Goal: Task Accomplishment & Management: Use online tool/utility

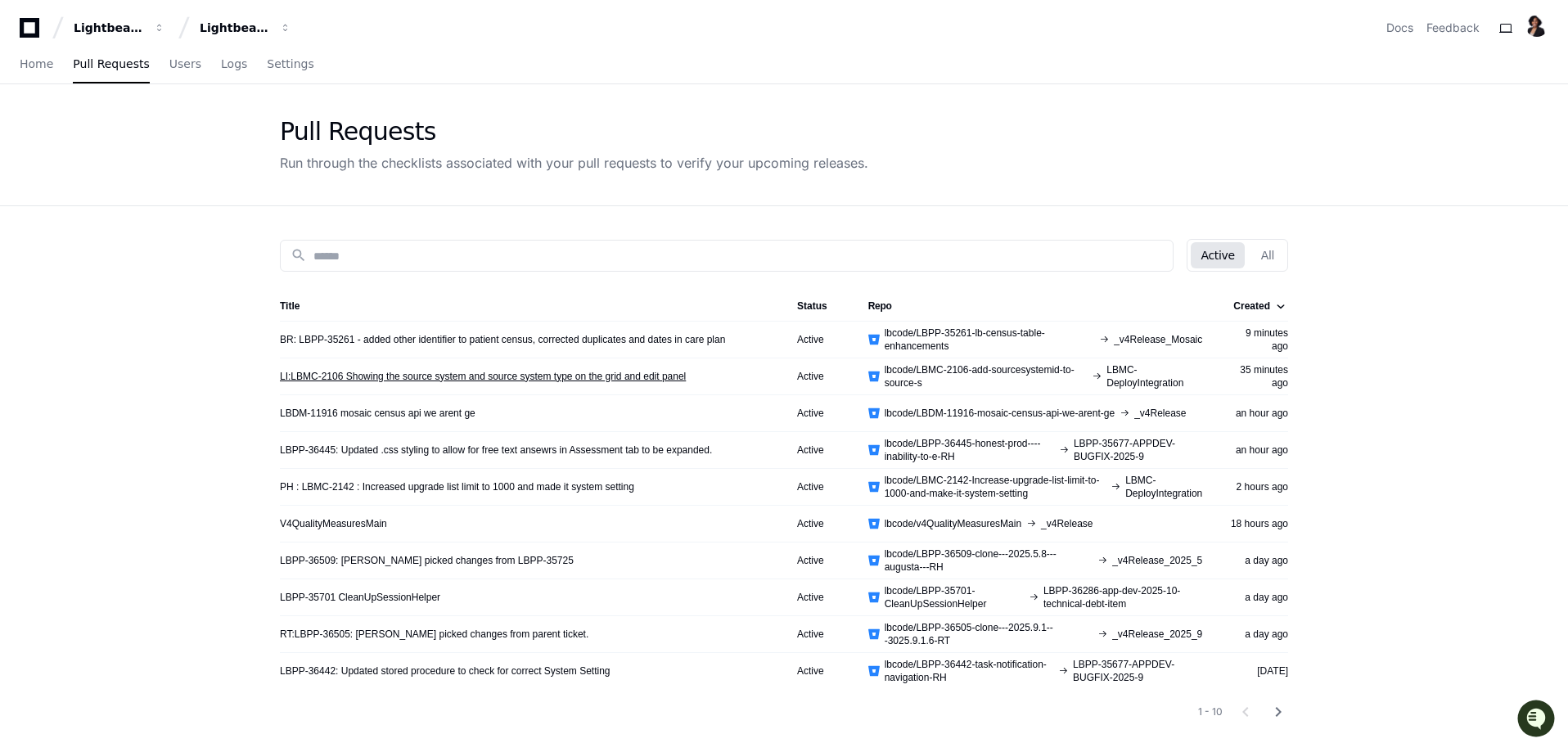
click at [468, 380] on link "LI:LBMC-2106 Showing the source system and source system type on the grid and e…" at bounding box center [483, 376] width 406 height 13
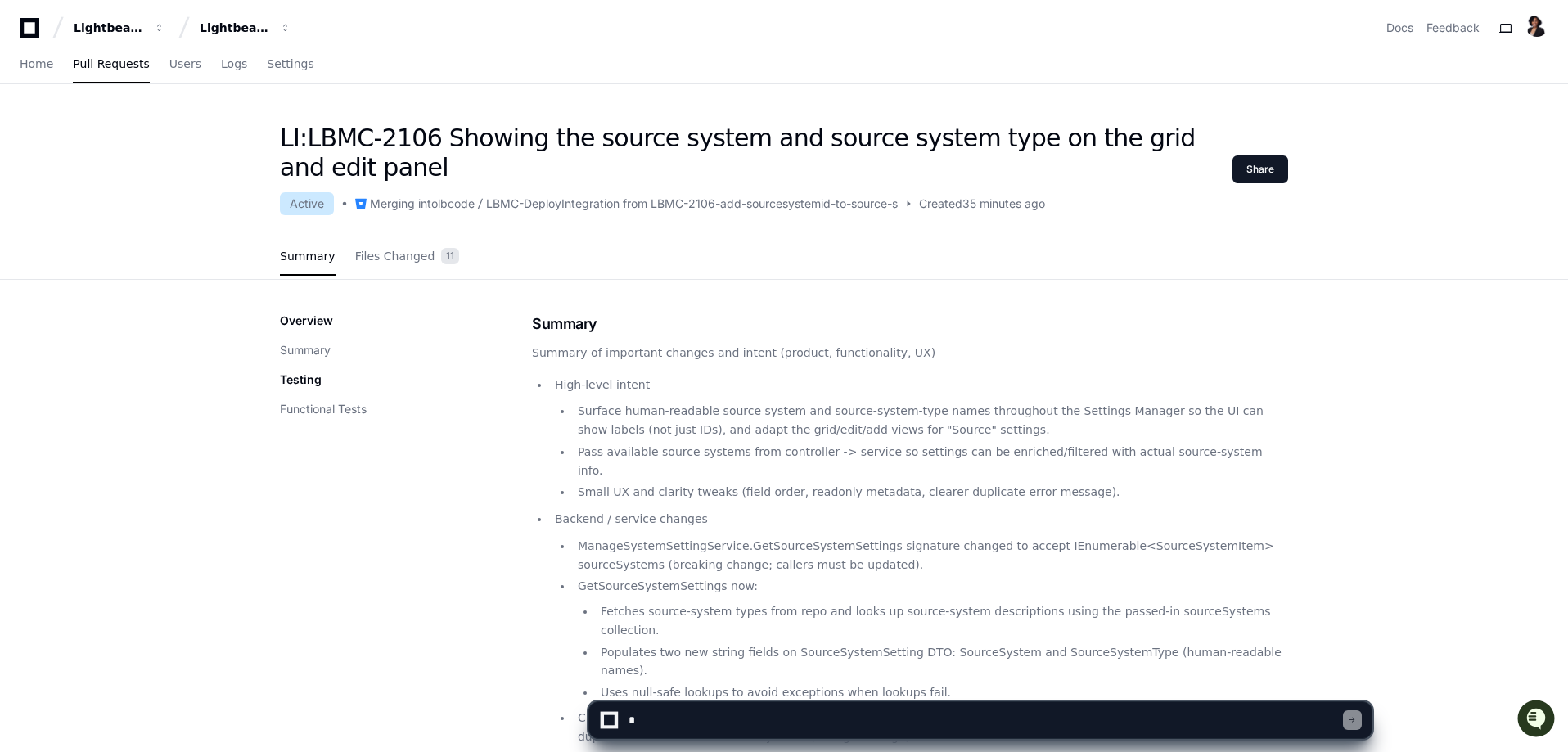
click at [738, 715] on textarea at bounding box center [984, 720] width 718 height 36
type textarea "**********"
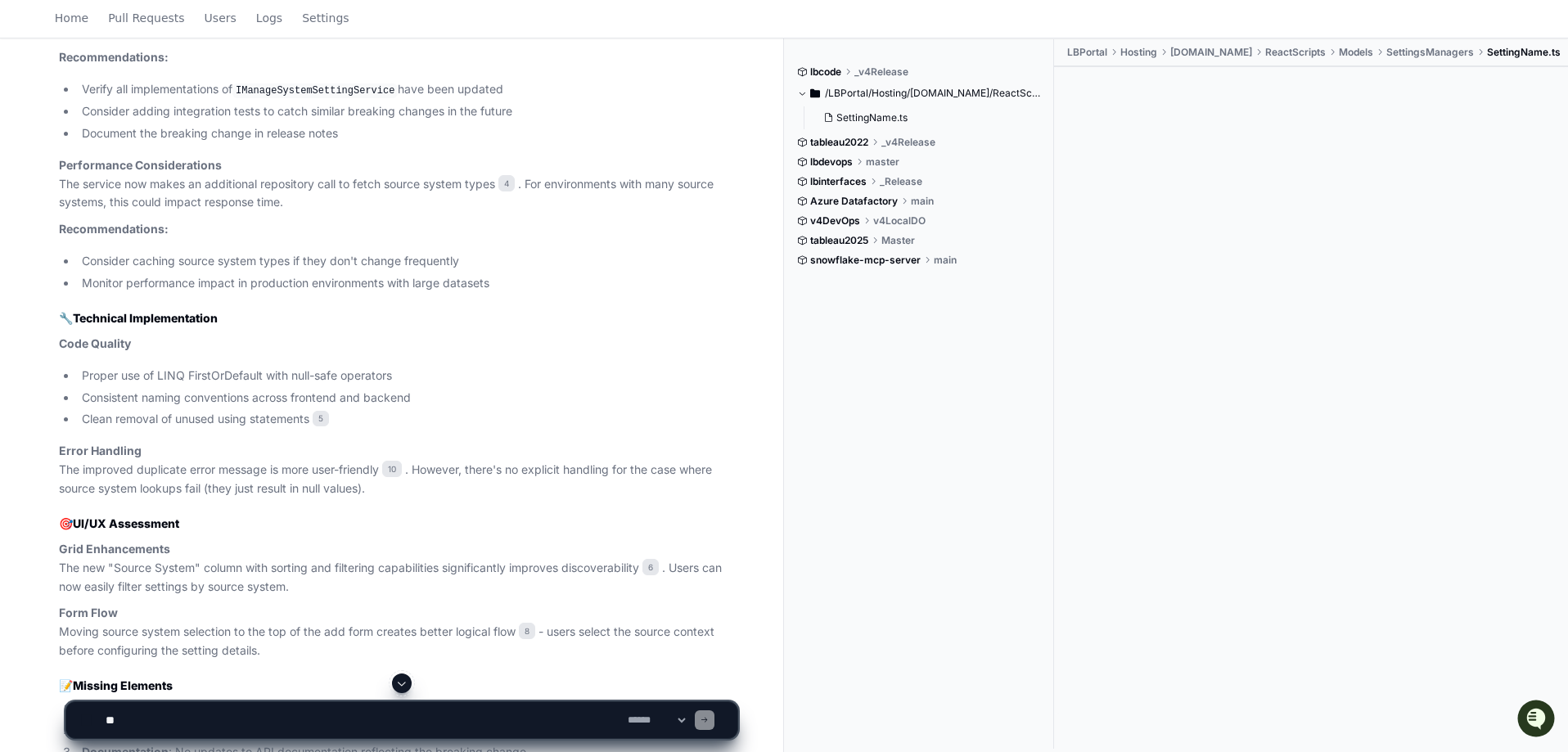
scroll to position [1905, 0]
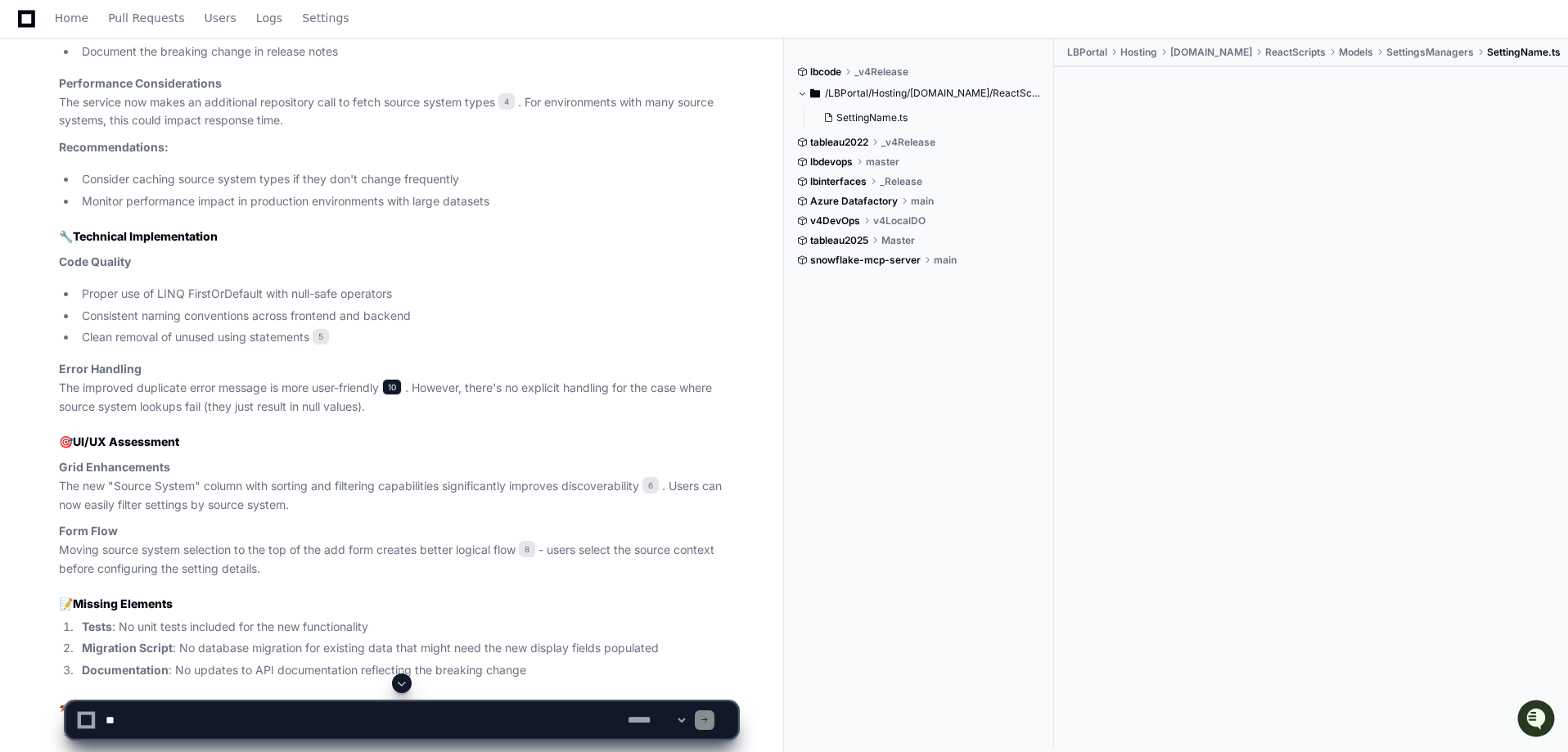
click at [399, 381] on span "10" at bounding box center [392, 387] width 20 height 17
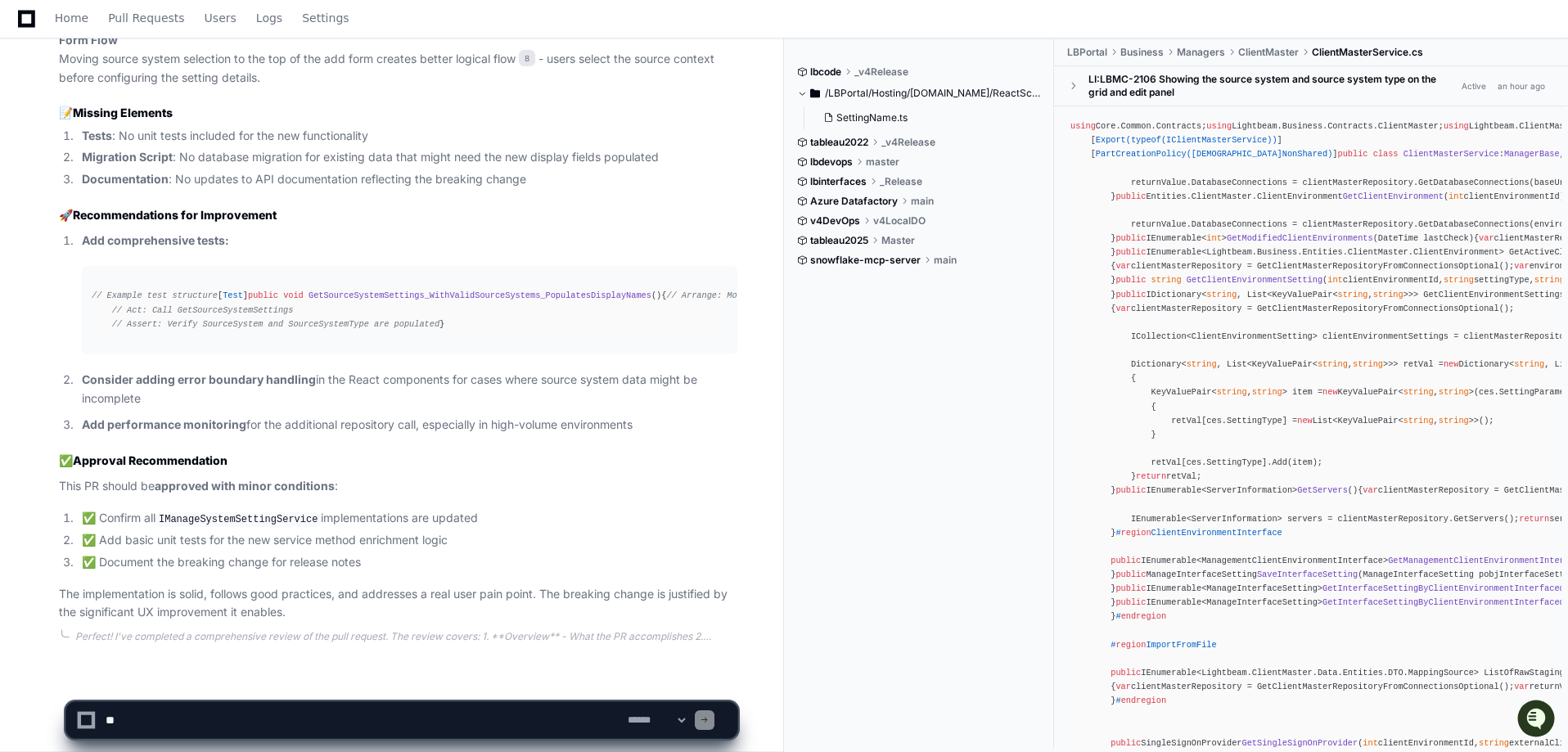
scroll to position [2478, 0]
